Goal: Communication & Community: Participate in discussion

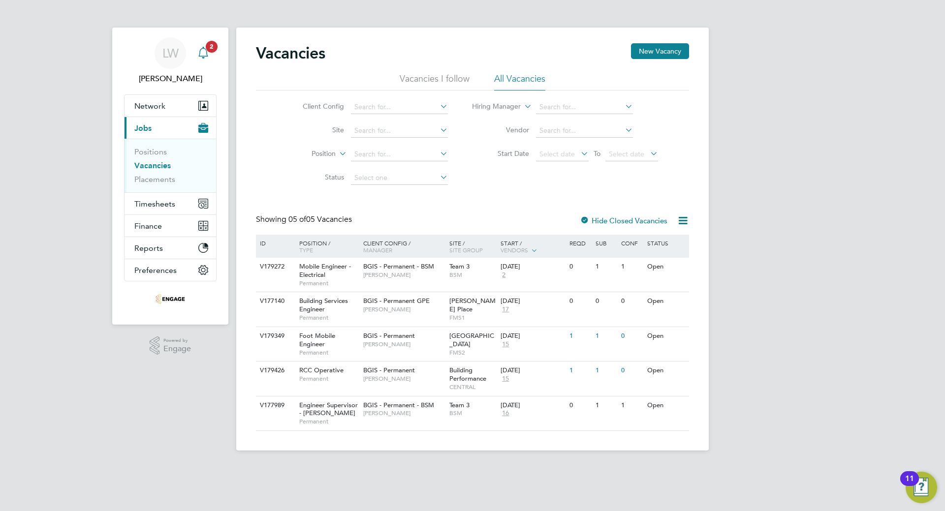
click at [215, 46] on span "2" at bounding box center [212, 47] width 12 height 12
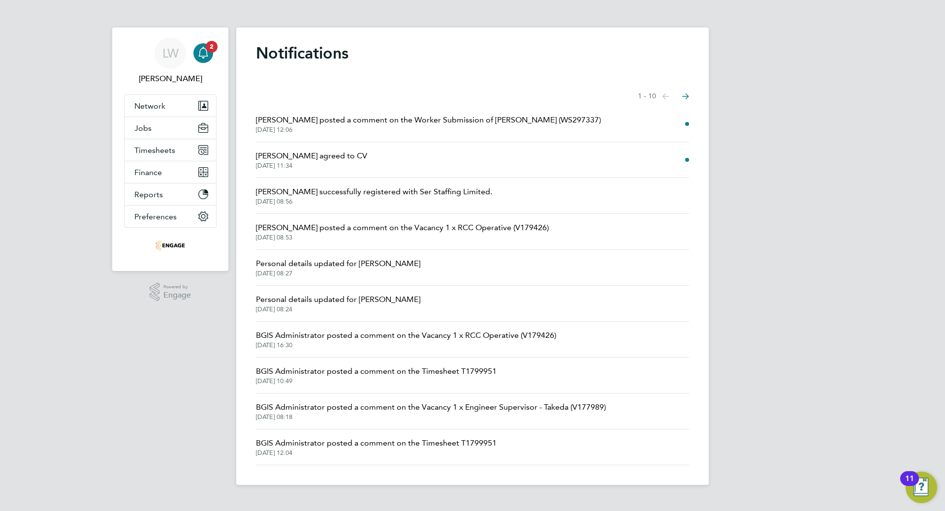
click at [281, 122] on span "[PERSON_NAME] posted a comment on the Worker Submission of [PERSON_NAME] (WS297…" at bounding box center [428, 120] width 345 height 12
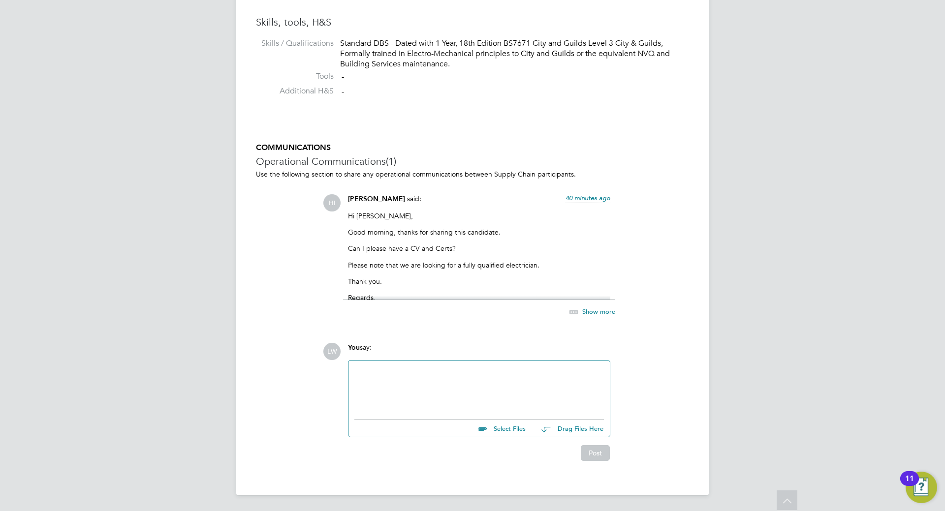
scroll to position [820, 0]
click at [593, 311] on span "Show more" at bounding box center [598, 312] width 33 height 8
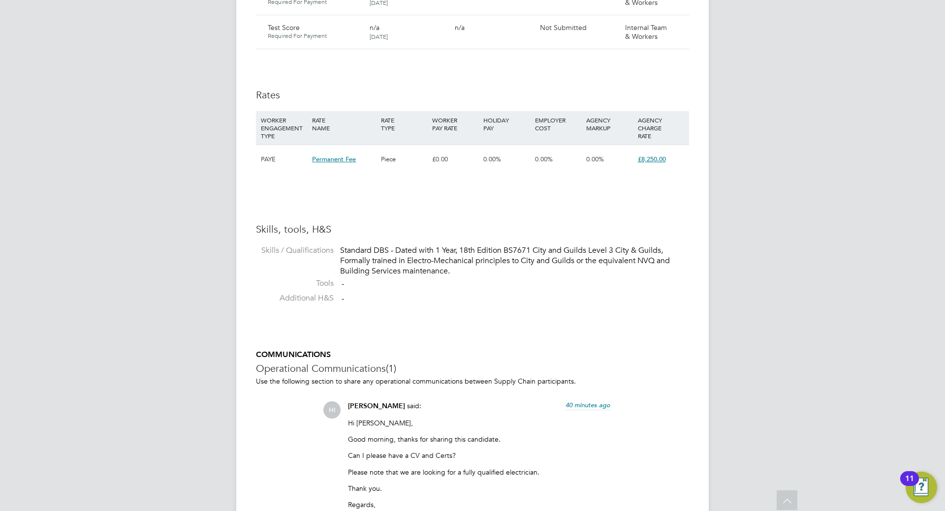
scroll to position [843, 0]
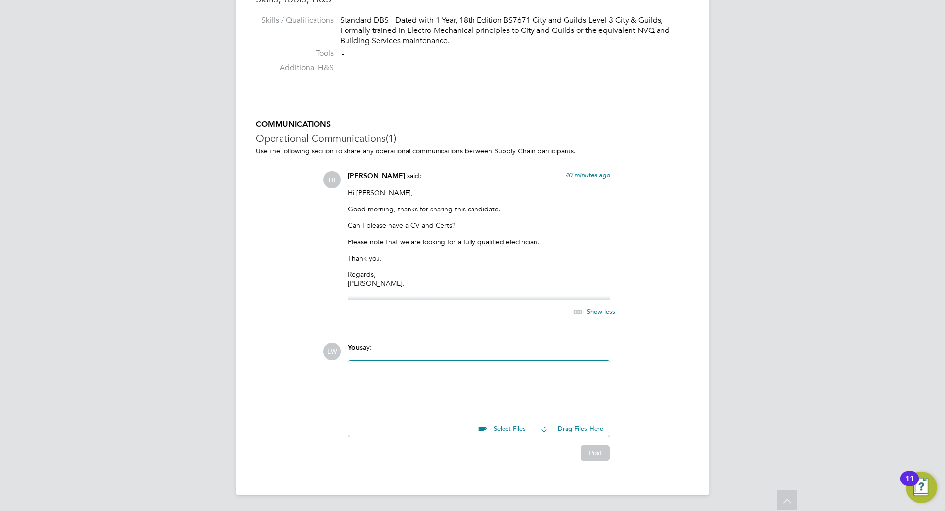
click at [506, 425] on input "file" at bounding box center [530, 427] width 148 height 14
type input "C:\fakepath\BM - Test Score.docx"
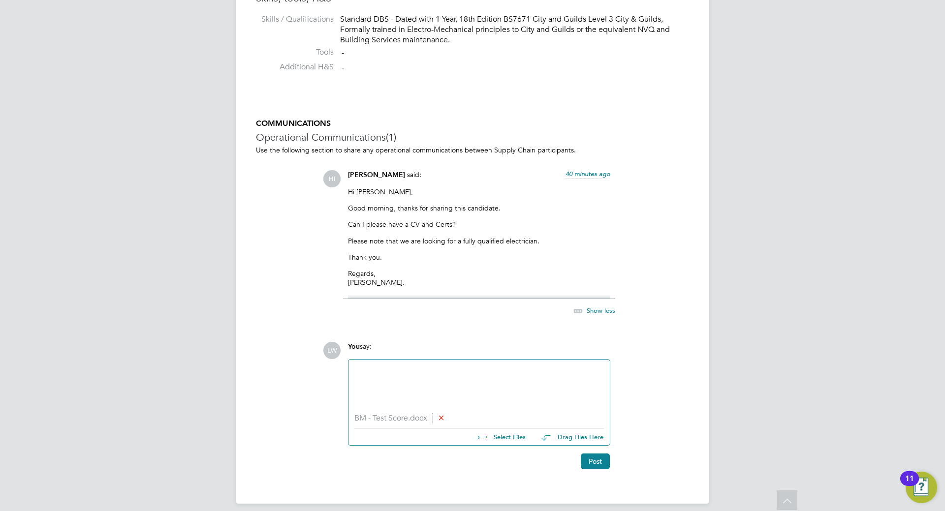
click at [514, 443] on input "file" at bounding box center [530, 436] width 148 height 14
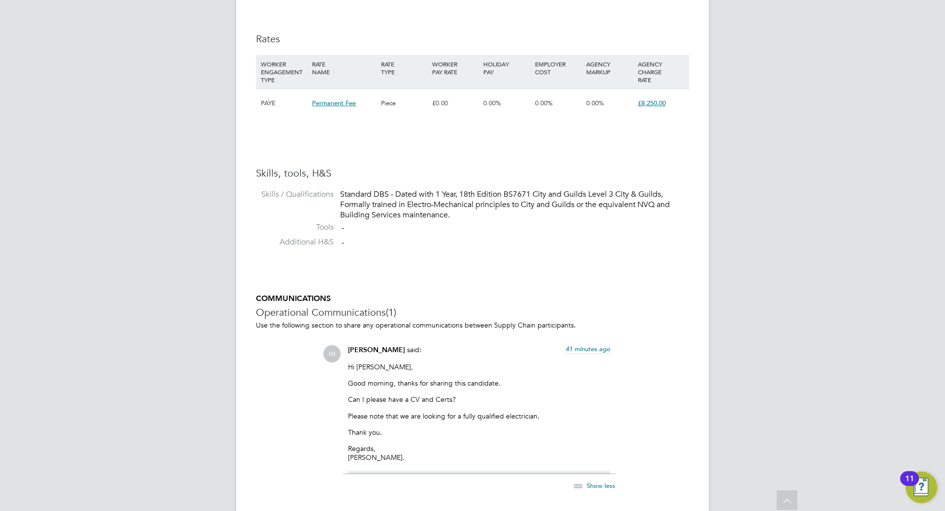
scroll to position [853, 0]
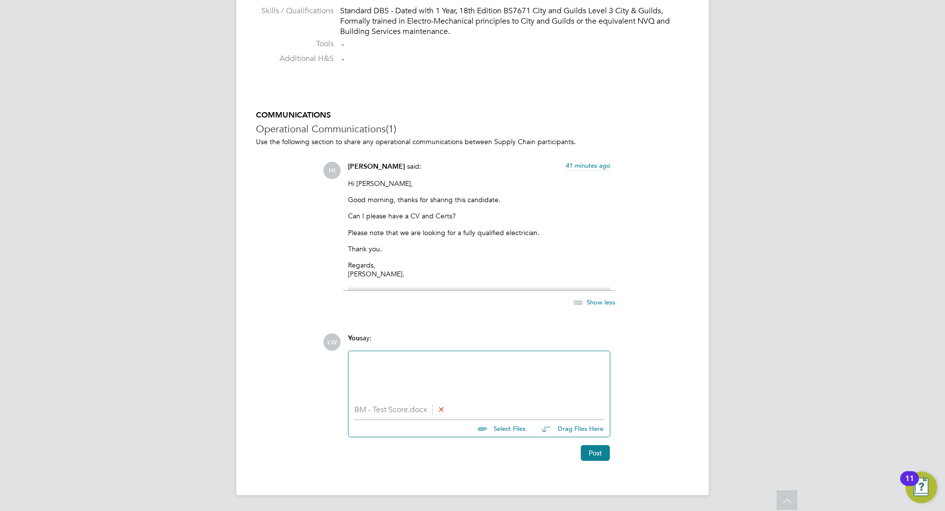
click at [445, 408] on icon at bounding box center [441, 409] width 7 height 7
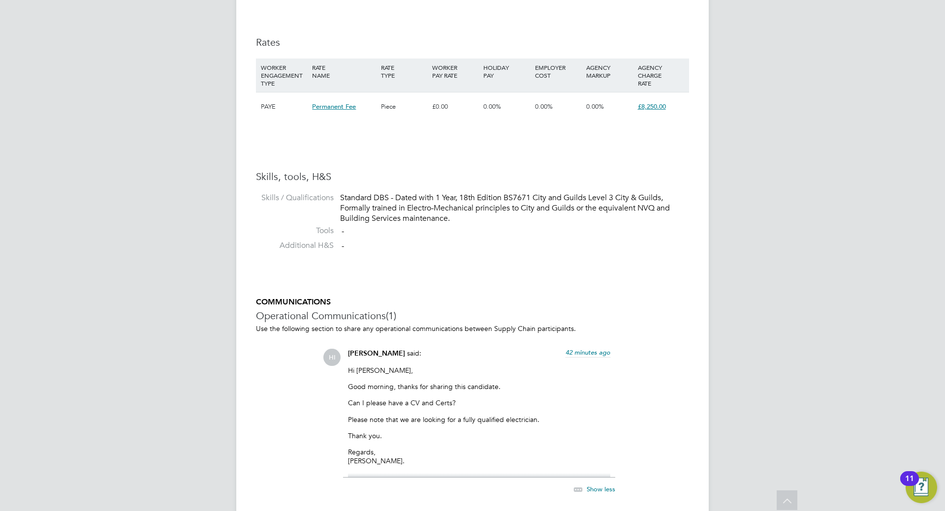
scroll to position [689, 0]
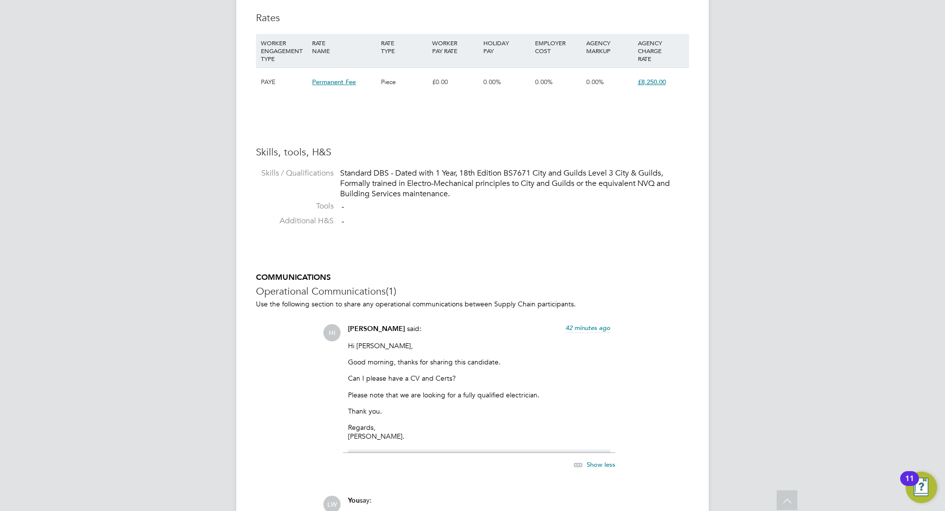
drag, startPoint x: 679, startPoint y: 483, endPoint x: 721, endPoint y: 490, distance: 42.9
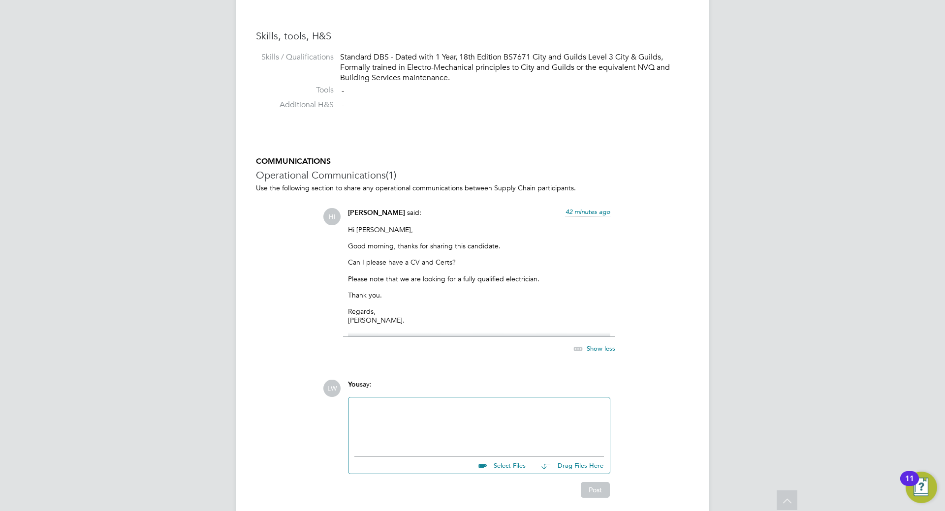
scroll to position [837, 0]
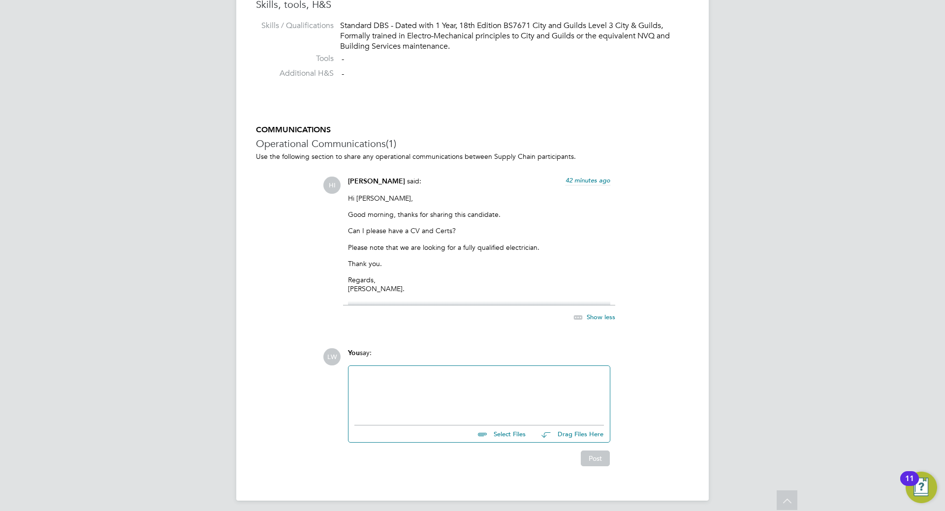
click at [475, 385] on div at bounding box center [479, 393] width 250 height 42
click at [357, 393] on div "Apologies I thought the cv was" at bounding box center [479, 394] width 250 height 9
click at [507, 396] on div "No problem, my apologies I thought the cv was" at bounding box center [479, 394] width 250 height 9
click at [541, 398] on div "No problem, my apologies I thought the cv was attached" at bounding box center [479, 394] width 250 height 9
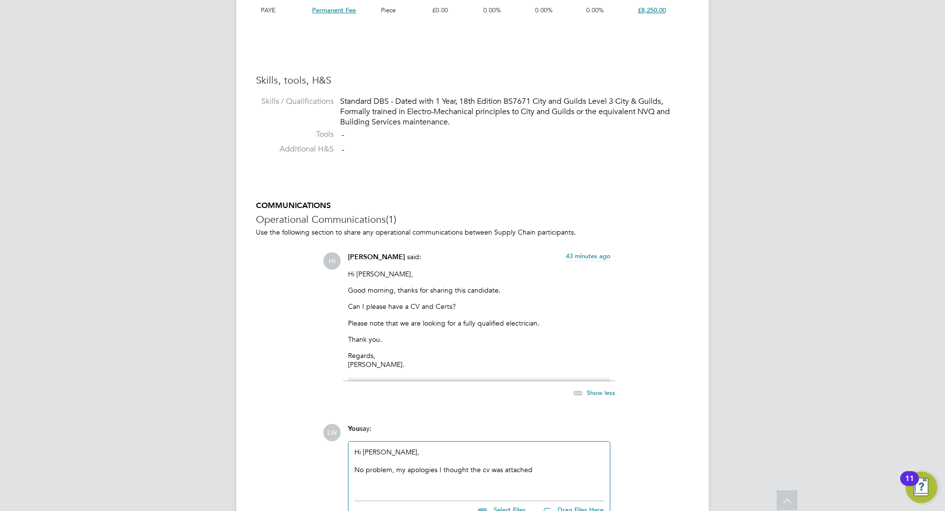
scroll to position [843, 0]
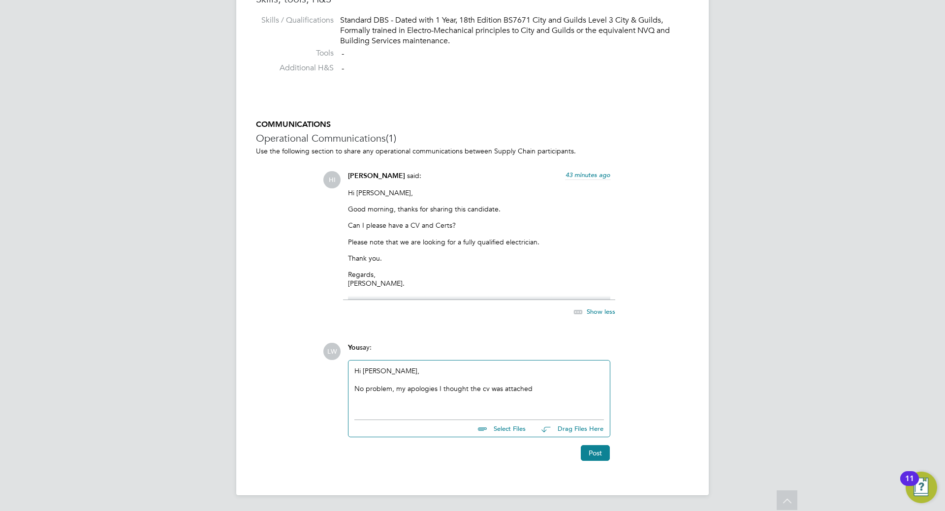
drag, startPoint x: 531, startPoint y: 387, endPoint x: 325, endPoint y: 358, distance: 207.8
click at [325, 358] on div "LW You say: Hi Hamza, No problem, my apologies I thought the cv was attached Se…" at bounding box center [506, 402] width 366 height 118
click at [509, 430] on input "file" at bounding box center [530, 427] width 148 height 14
type input "C:\fakepath\2025-cv (1).pdf"
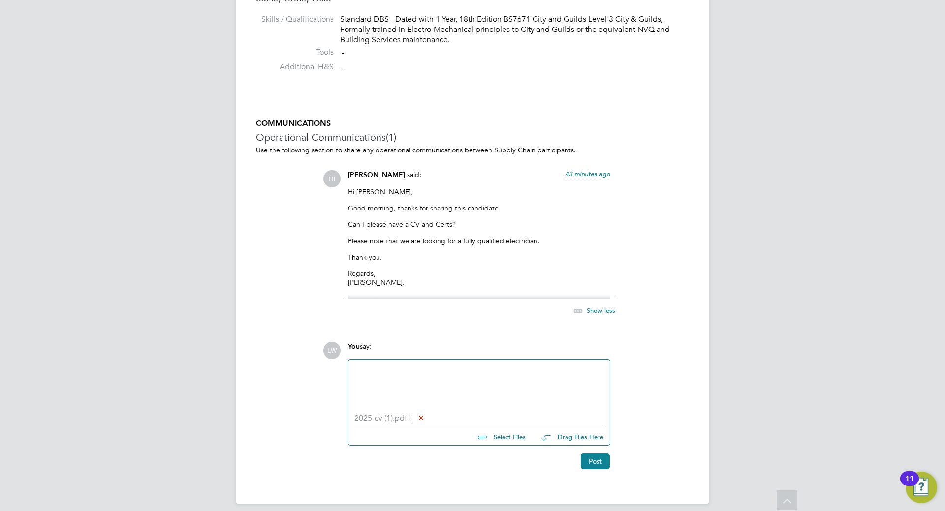
click at [382, 418] on li "2025-cv (1).pdf" at bounding box center [479, 418] width 250 height 9
click at [511, 438] on input "file" at bounding box center [530, 436] width 148 height 14
type input "C:\fakepath\BM+-+Test+Score.docx"
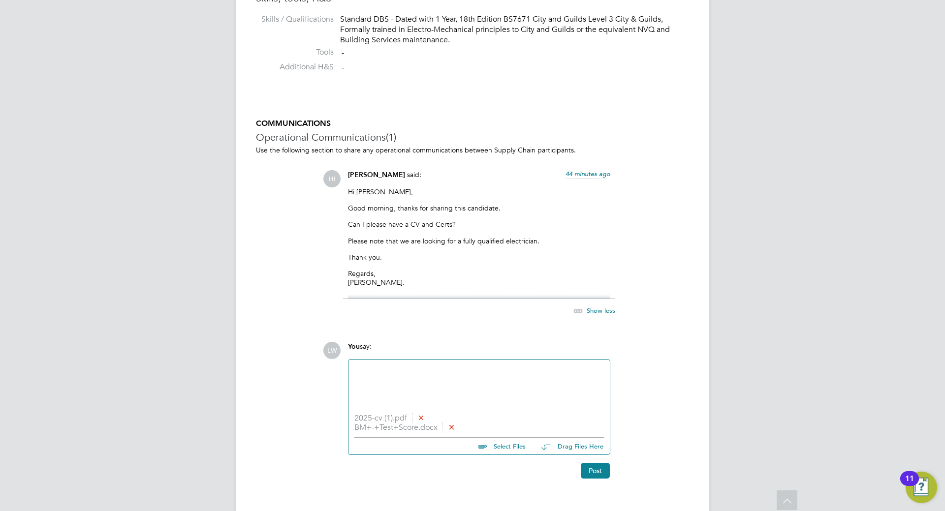
click at [413, 431] on li "BM+-+Test+Score.docx" at bounding box center [479, 427] width 250 height 9
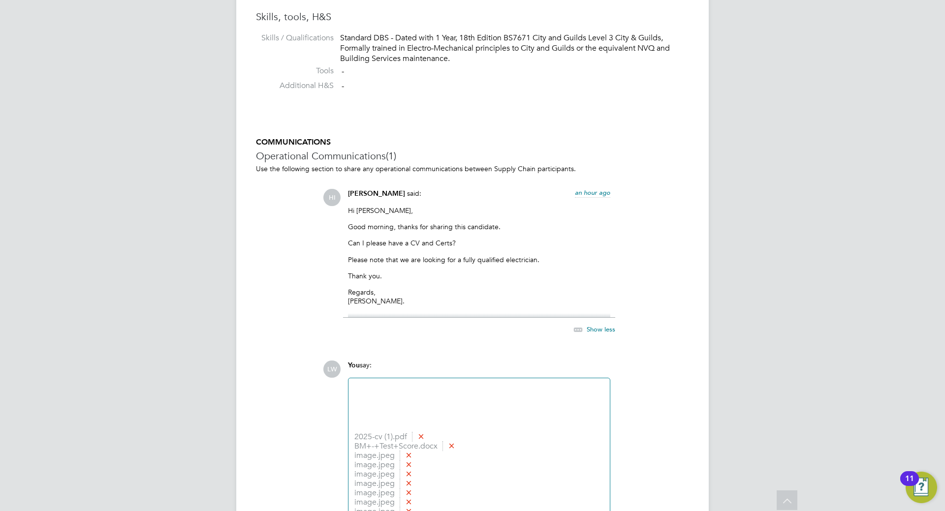
scroll to position [768, 0]
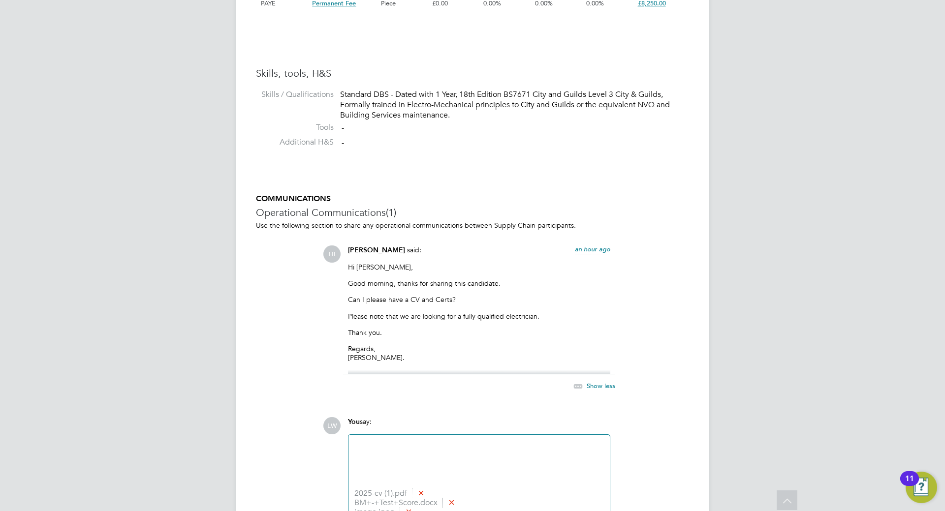
click at [376, 452] on div at bounding box center [479, 462] width 250 height 42
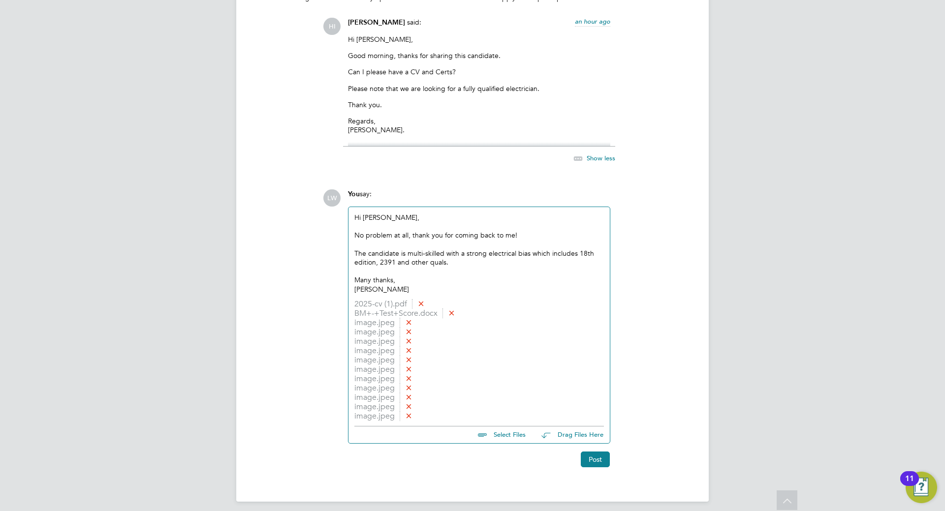
scroll to position [1003, 0]
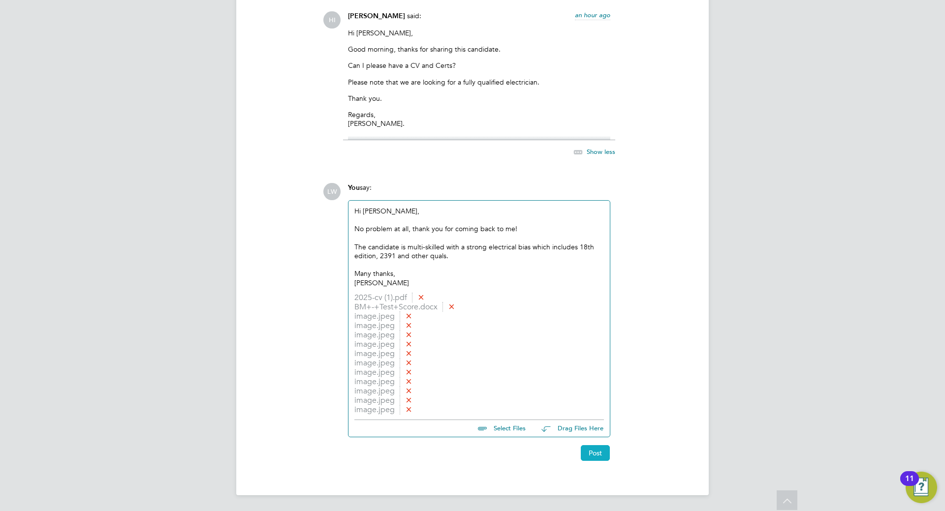
click at [592, 452] on button "Post" at bounding box center [595, 454] width 29 height 16
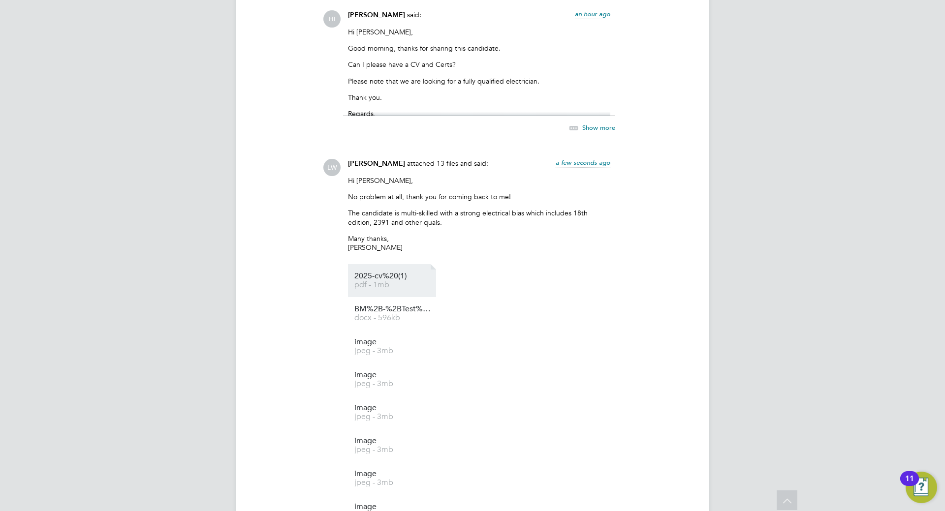
click at [402, 274] on span "2025-cv%20(1)" at bounding box center [393, 276] width 79 height 7
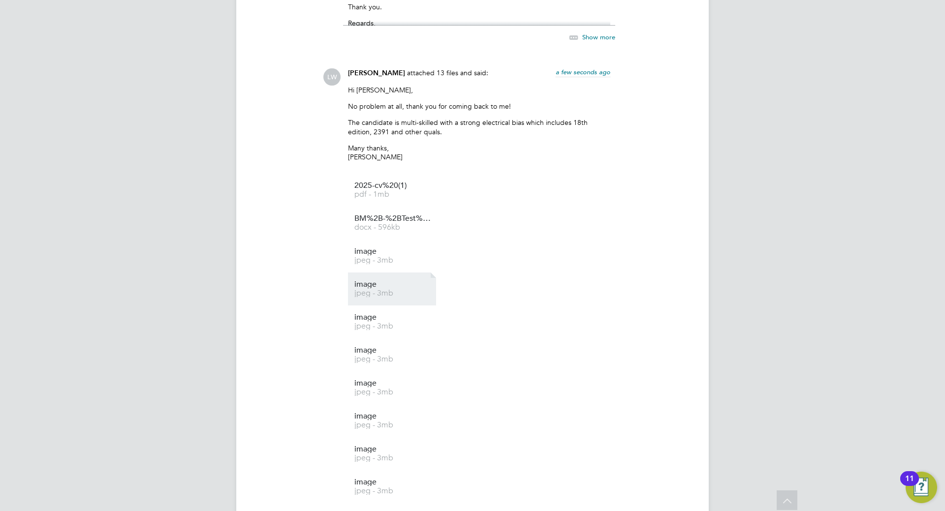
scroll to position [1102, 0]
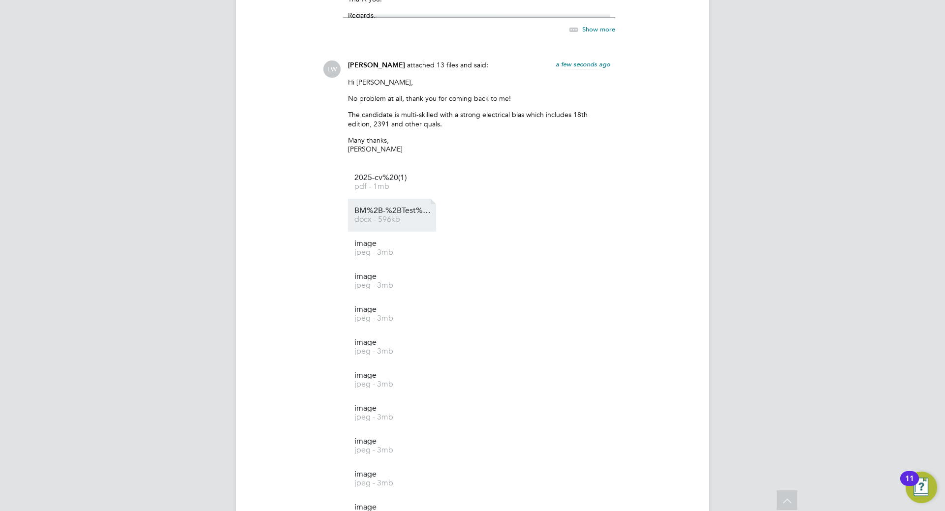
click at [395, 218] on span "docx - 596kb" at bounding box center [393, 219] width 79 height 7
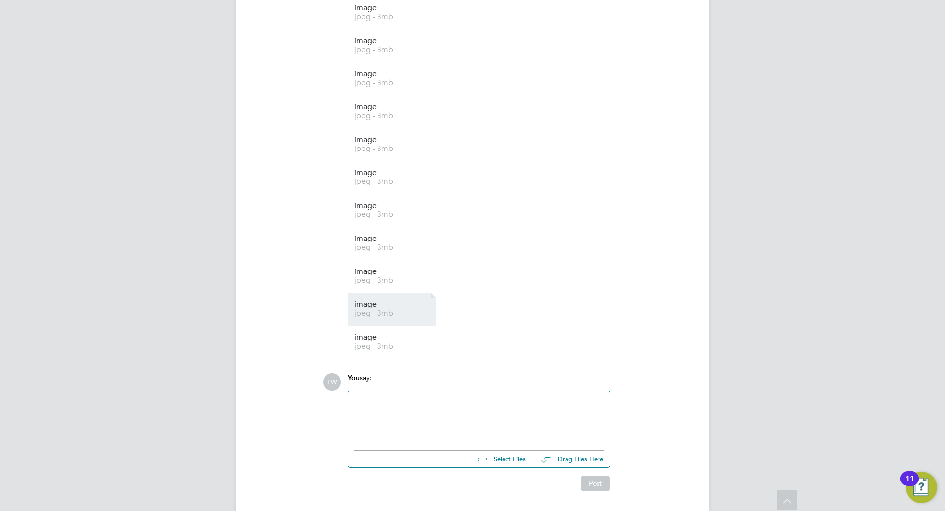
scroll to position [1320, 0]
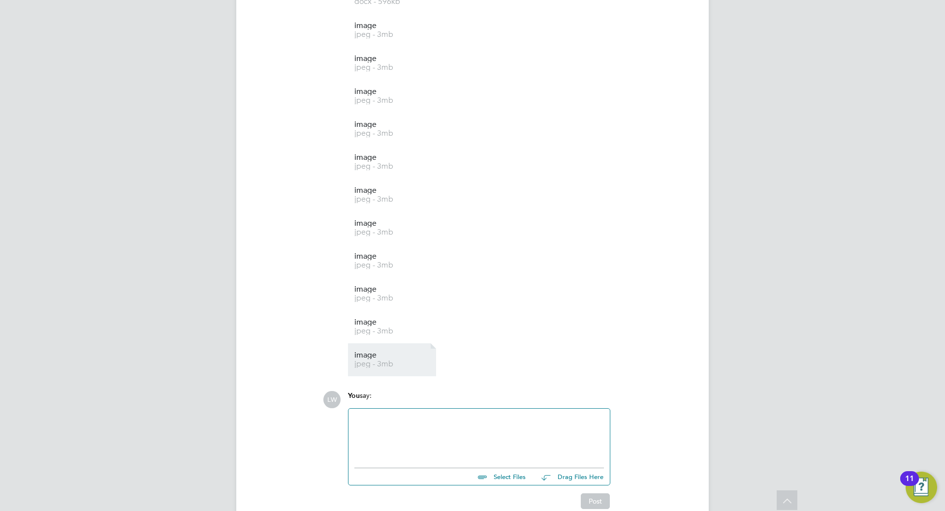
click at [368, 363] on span "jpeg - 3mb" at bounding box center [393, 364] width 79 height 7
click at [392, 330] on span "jpeg - 3mb" at bounding box center [393, 331] width 79 height 7
click at [375, 296] on span "jpeg - 3mb" at bounding box center [393, 298] width 79 height 7
click at [373, 253] on li "image jpeg - 3mb" at bounding box center [392, 261] width 88 height 33
click at [378, 251] on li "image jpeg - 3mb" at bounding box center [392, 261] width 88 height 33
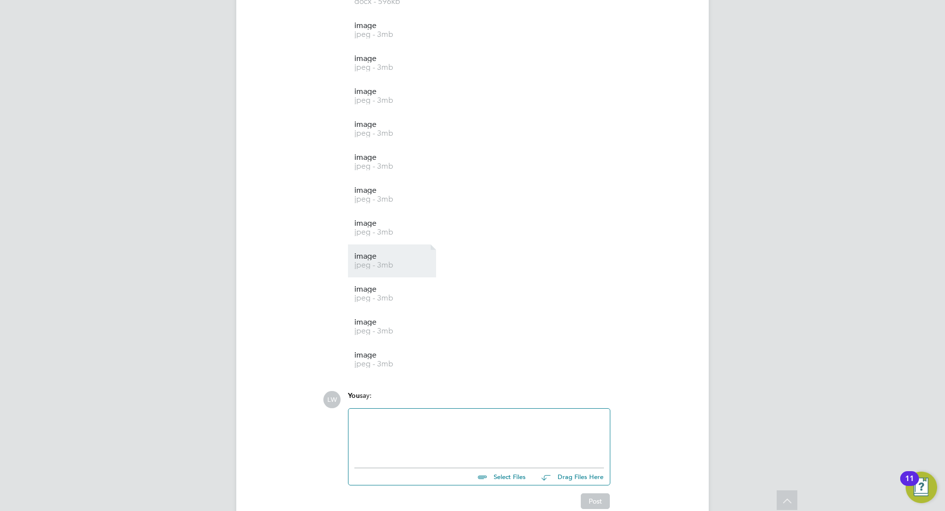
click at [366, 255] on span "image" at bounding box center [393, 256] width 79 height 7
click at [398, 205] on li "image jpeg - 3mb" at bounding box center [392, 195] width 88 height 33
click at [363, 194] on span "image" at bounding box center [393, 190] width 79 height 7
click at [382, 160] on span "image" at bounding box center [393, 157] width 79 height 7
click at [375, 127] on span "image" at bounding box center [393, 124] width 79 height 7
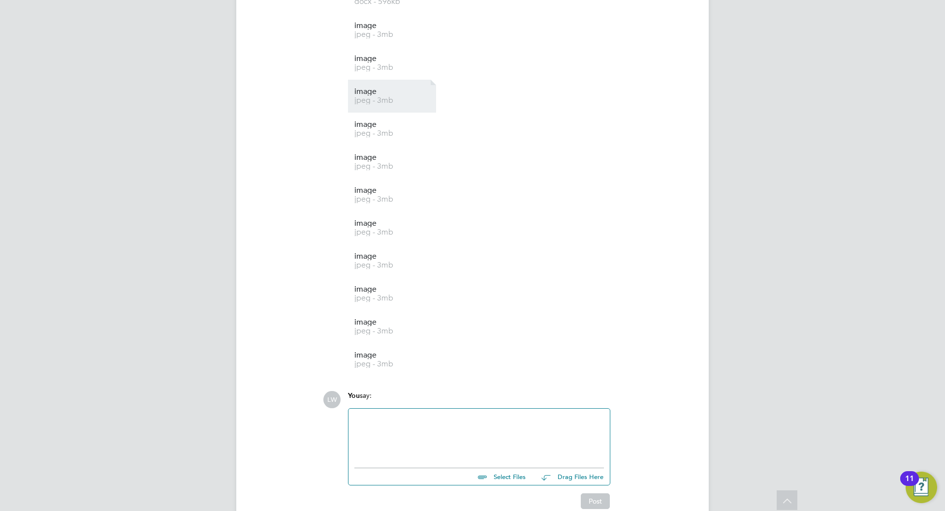
click at [358, 107] on li "image jpeg - 3mb" at bounding box center [392, 96] width 88 height 33
click at [363, 94] on span "image" at bounding box center [393, 91] width 79 height 7
click at [365, 58] on span "image" at bounding box center [393, 58] width 79 height 7
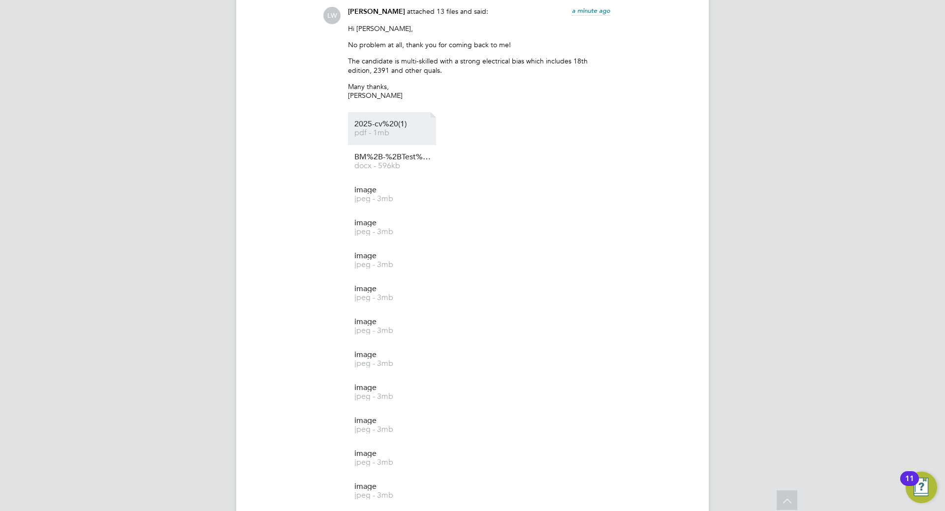
scroll to position [1123, 0]
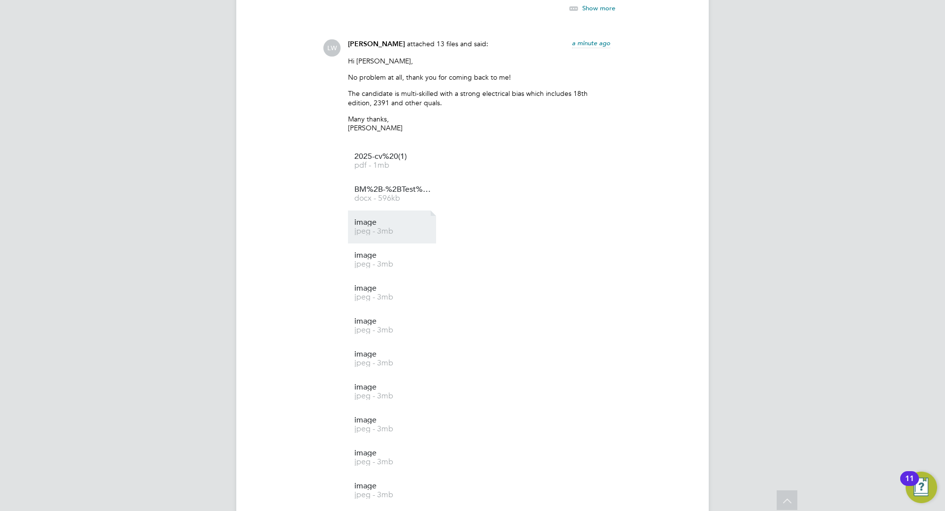
click at [364, 223] on span "image" at bounding box center [393, 222] width 79 height 7
click at [364, 255] on span "image" at bounding box center [393, 255] width 79 height 7
click at [364, 317] on li "image jpeg - 3mb" at bounding box center [392, 326] width 88 height 33
click at [364, 292] on span "image" at bounding box center [393, 288] width 79 height 7
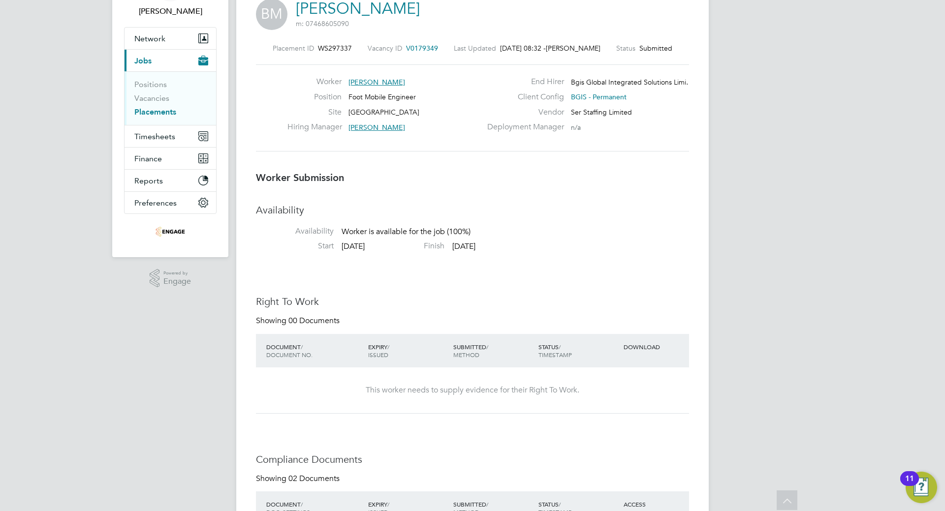
scroll to position [0, 0]
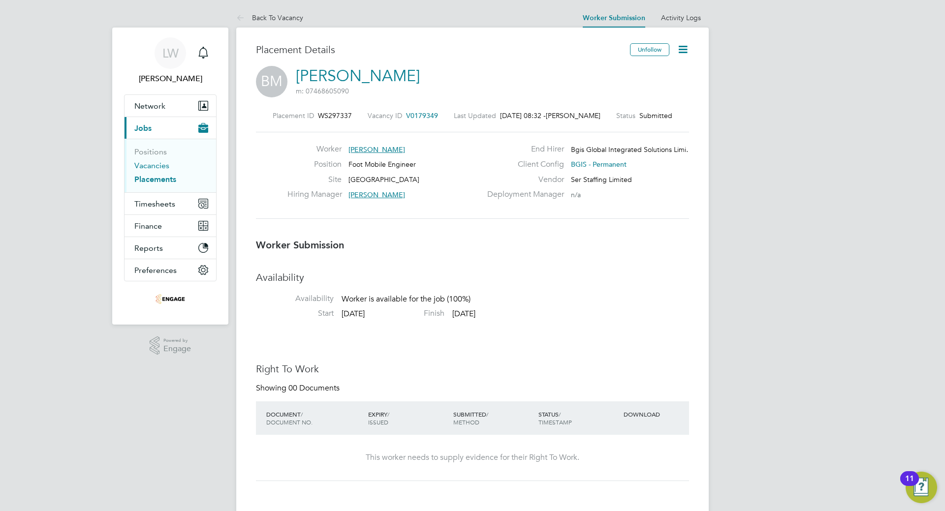
click at [159, 166] on link "Vacancies" at bounding box center [151, 165] width 35 height 9
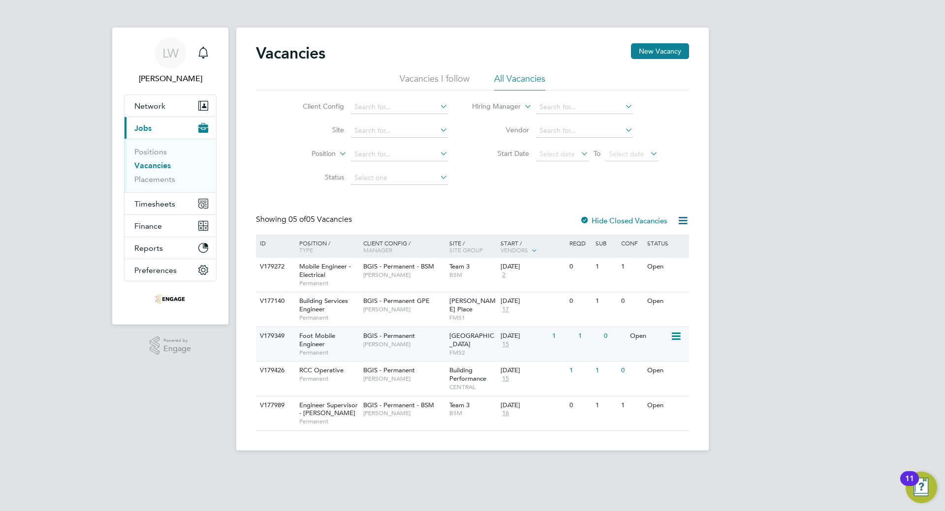
click at [385, 342] on span "[PERSON_NAME]" at bounding box center [403, 345] width 81 height 8
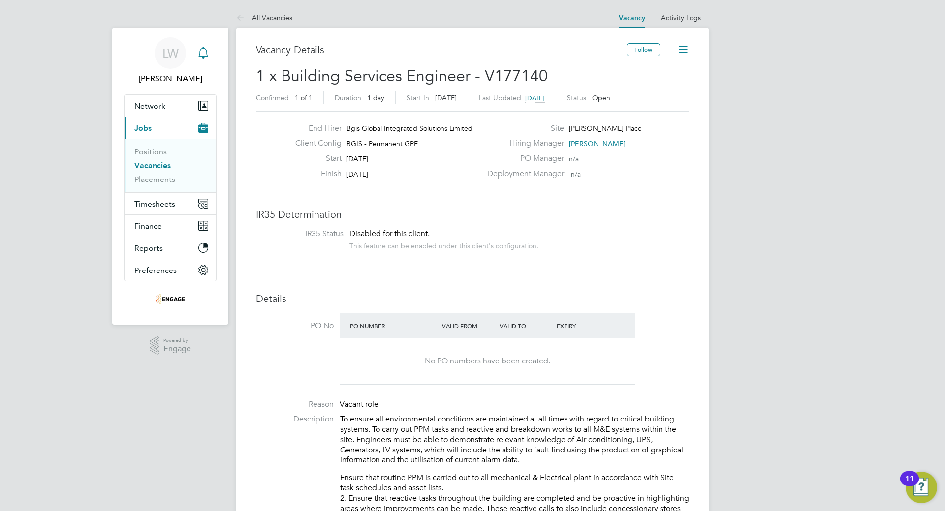
click at [204, 60] on div "Main navigation" at bounding box center [203, 53] width 20 height 20
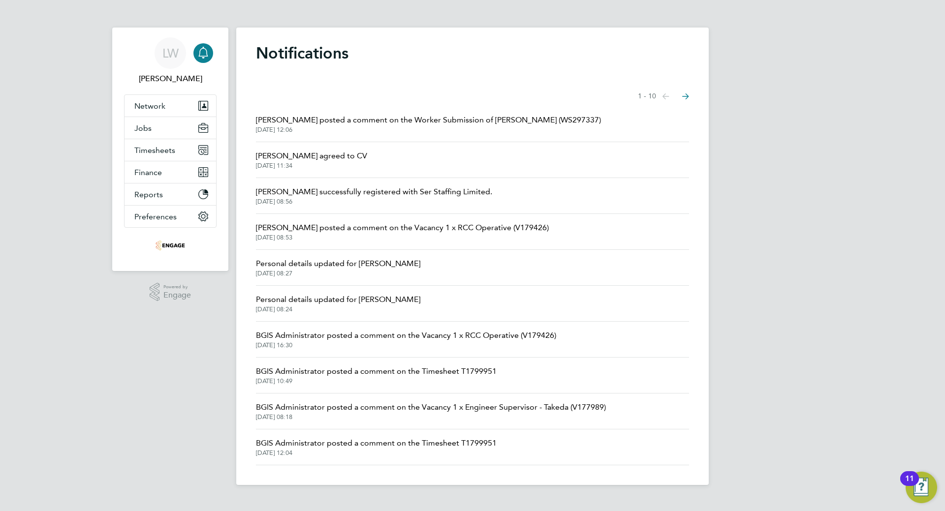
click at [398, 126] on span "Hamza Idris posted a comment on the Worker Submission of Bhupendra Manilal (WS2…" at bounding box center [428, 120] width 345 height 12
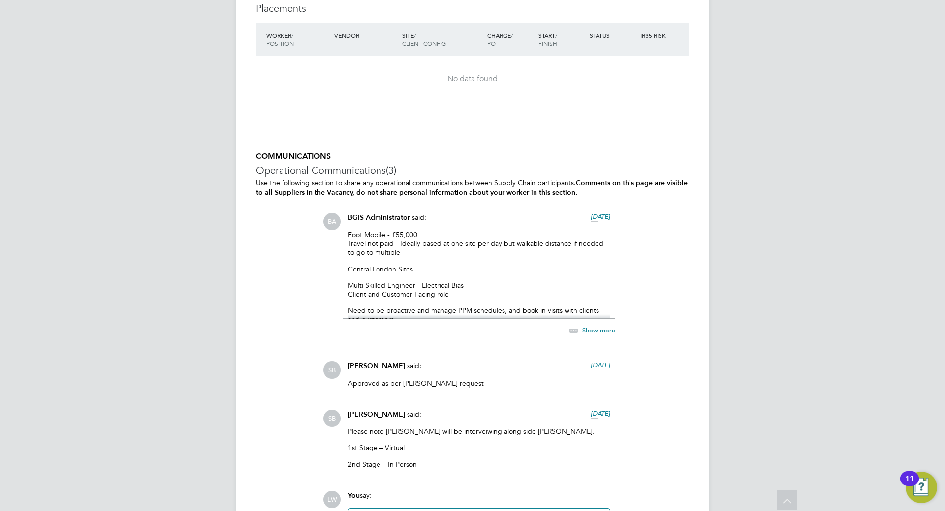
scroll to position [1385, 0]
